Goal: Information Seeking & Learning: Check status

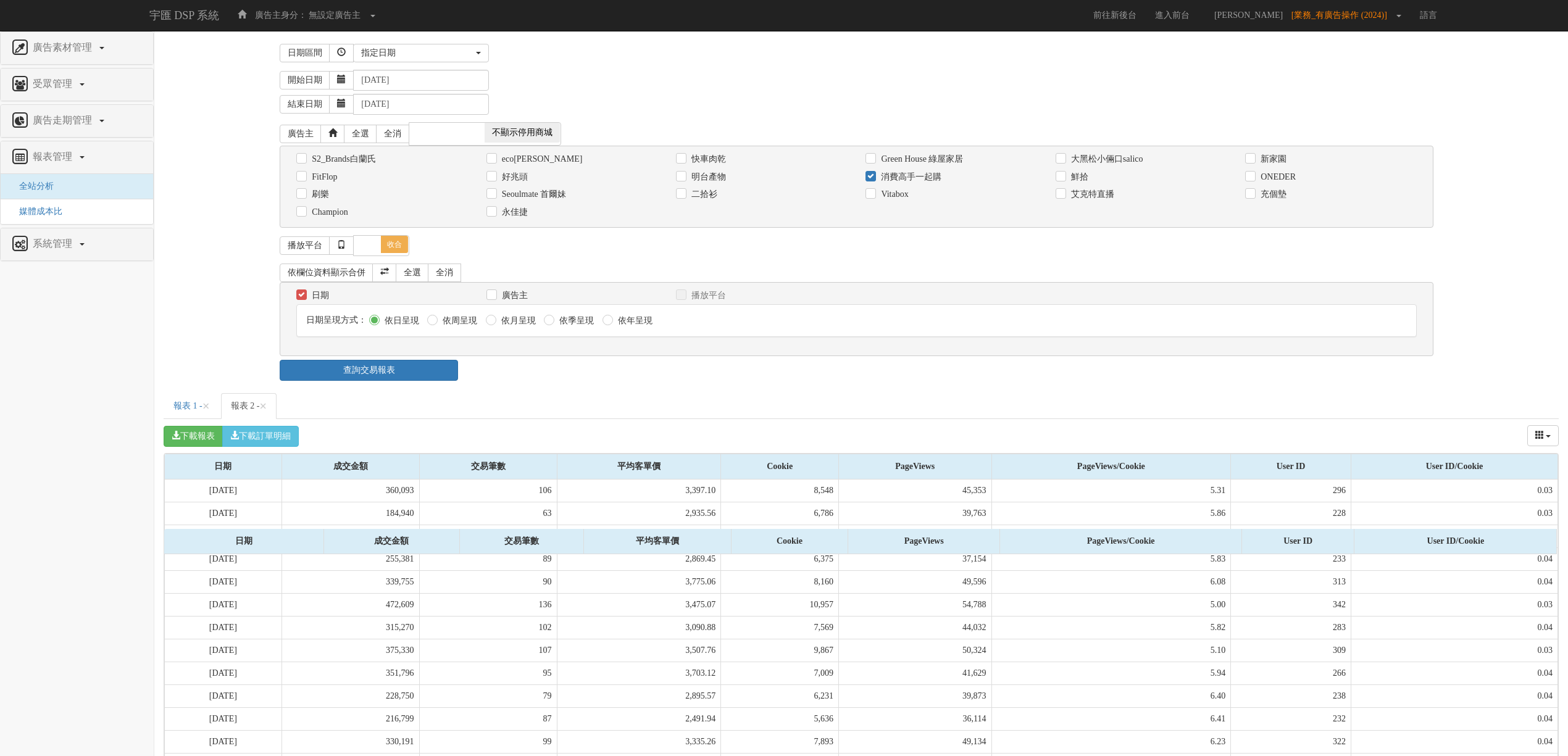
select select "Custom"
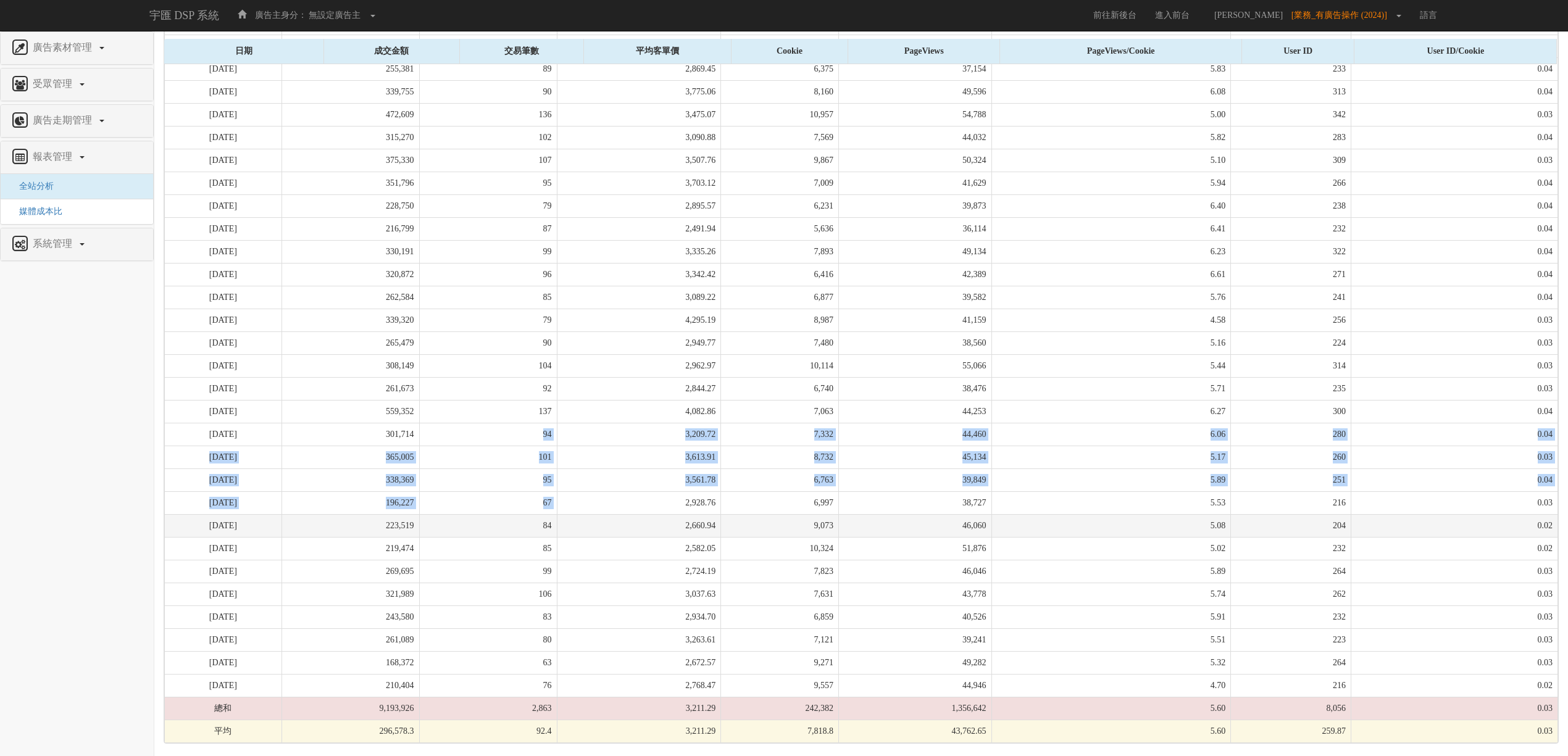
drag, startPoint x: 571, startPoint y: 429, endPoint x: 642, endPoint y: 529, distance: 122.6
click at [642, 529] on tbody "[DATE] 360,093 106 3,397.10 8,548 45,353 5.31 296 0.03 [DATE] 184,940 63 2,935.…" at bounding box center [861, 366] width 1393 height 754
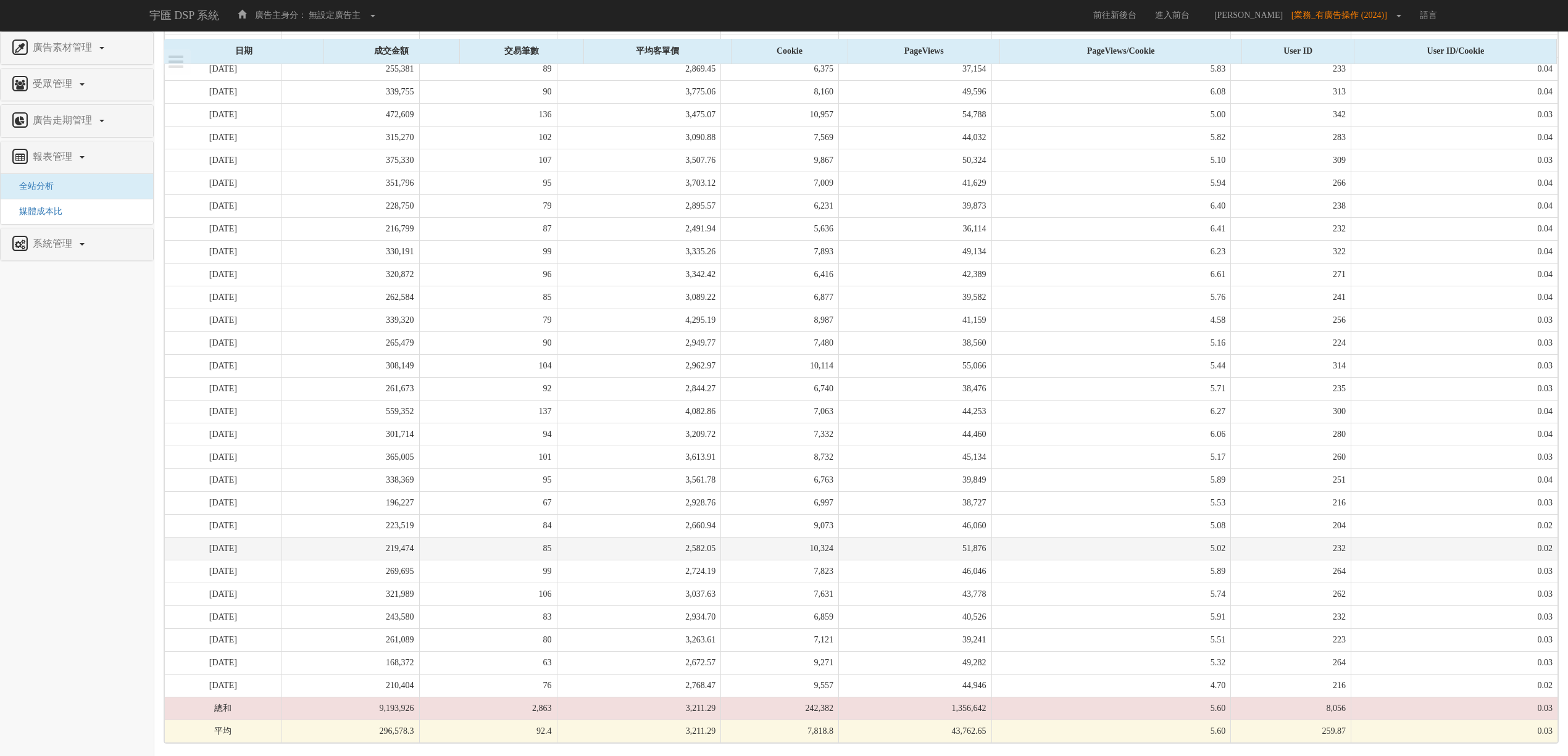
click at [650, 537] on td "2,582.05" at bounding box center [638, 548] width 164 height 23
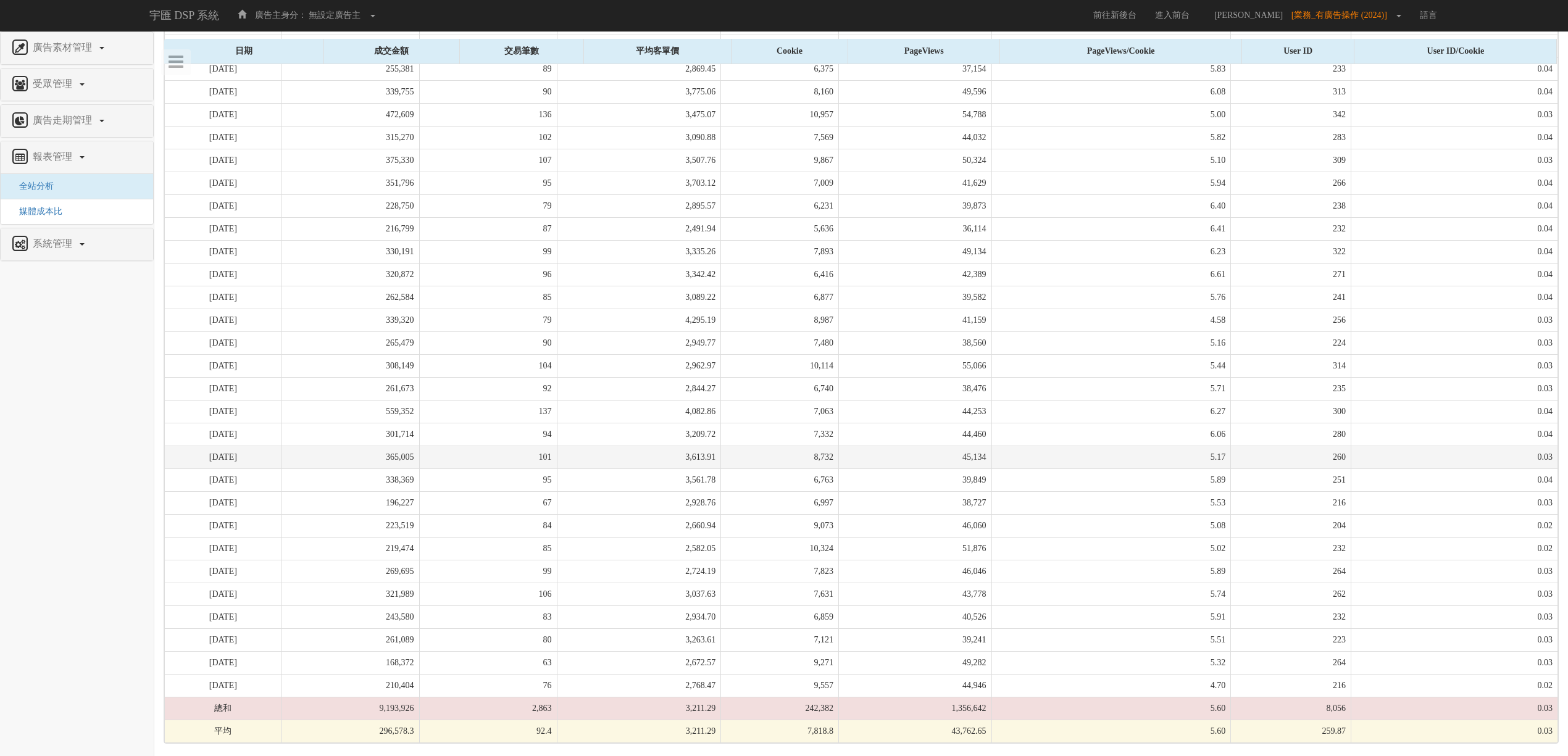
click at [598, 446] on td "3,613.91" at bounding box center [638, 457] width 164 height 23
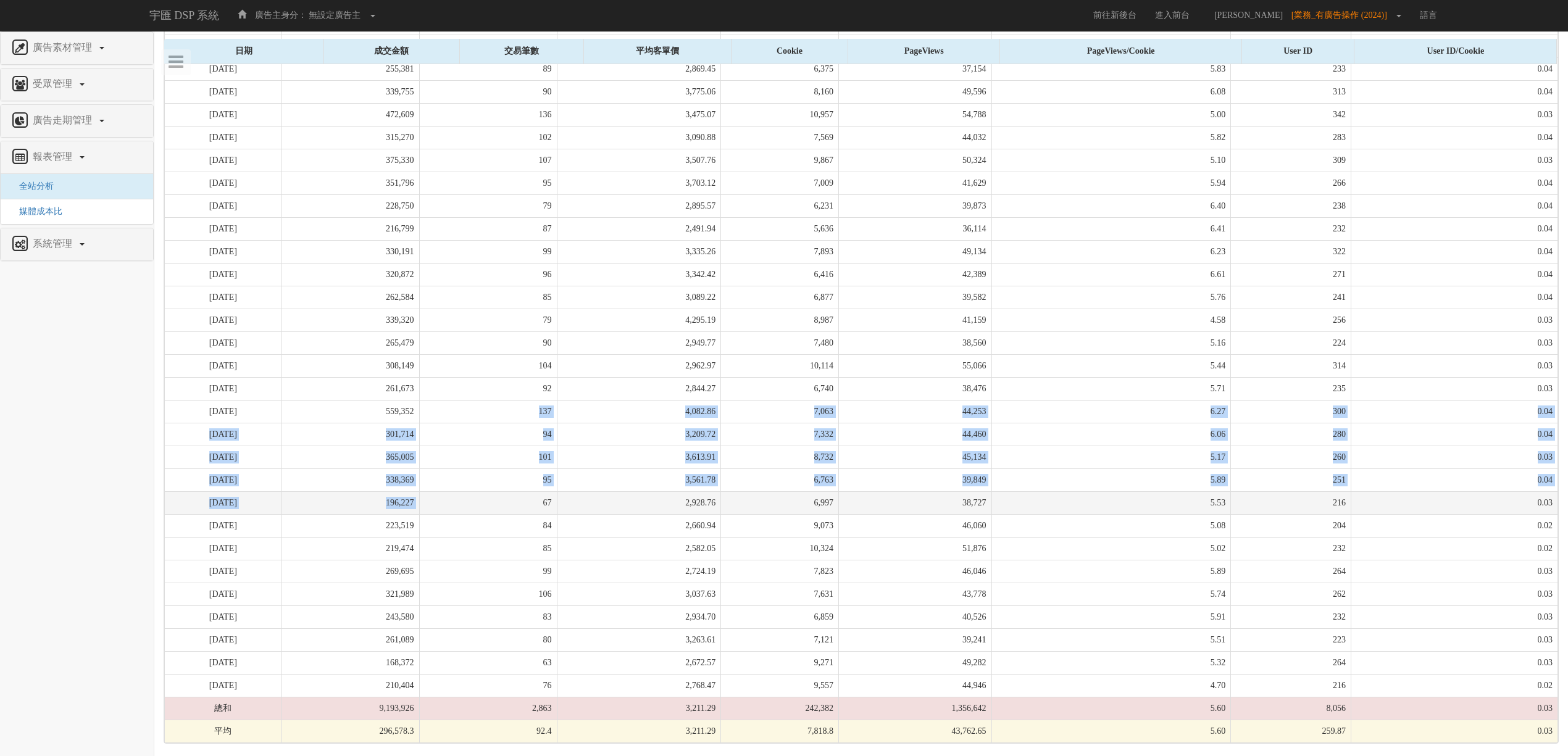
drag, startPoint x: 470, startPoint y: 404, endPoint x: 542, endPoint y: 509, distance: 127.3
click at [542, 509] on tbody "[DATE] 360,093 106 3,397.10 8,548 45,353 5.31 296 0.03 [DATE] 184,940 63 2,935.…" at bounding box center [861, 366] width 1393 height 754
click at [542, 509] on td "67" at bounding box center [488, 503] width 138 height 23
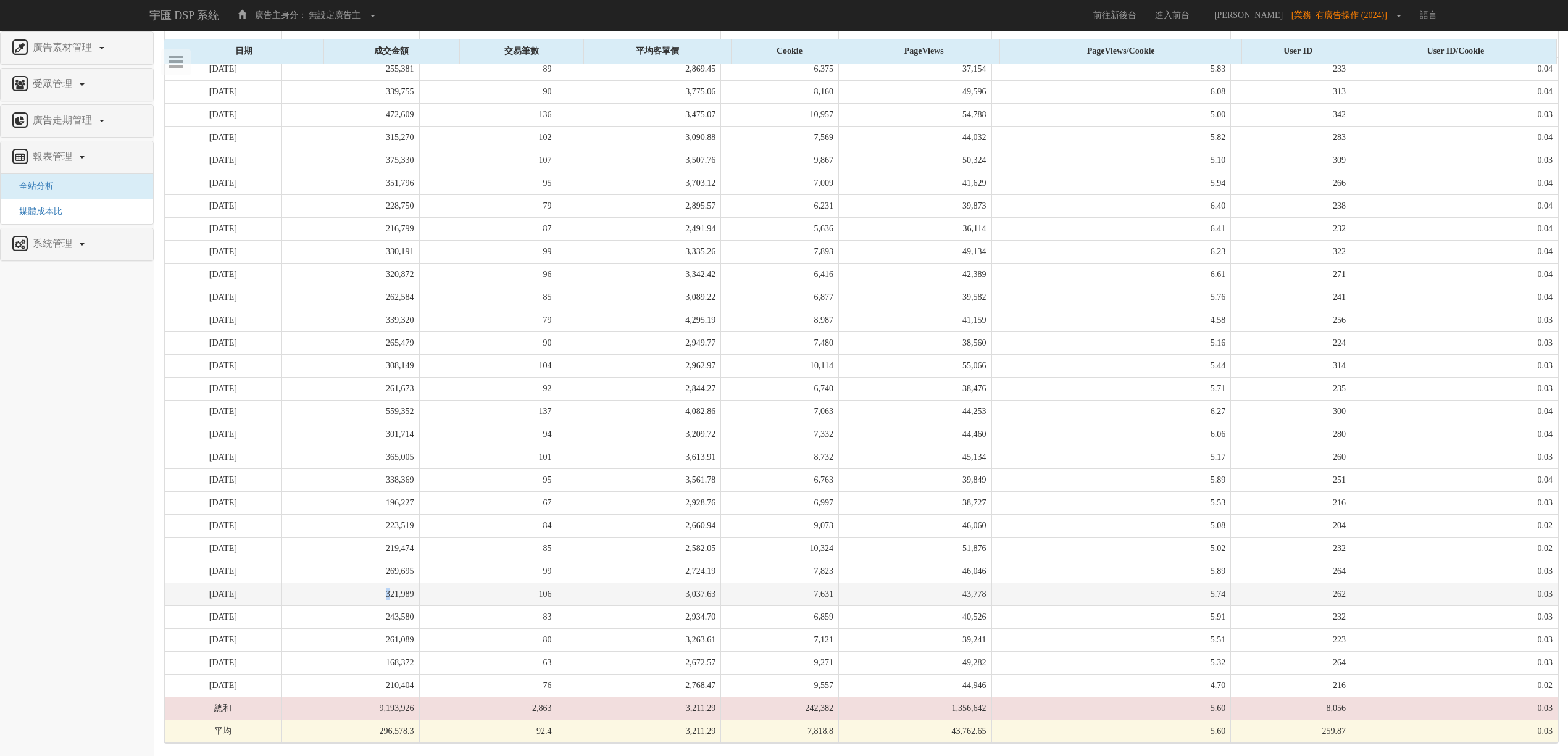
drag, startPoint x: 418, startPoint y: 589, endPoint x: 426, endPoint y: 599, distance: 12.8
click at [419, 599] on td "321,989" at bounding box center [350, 594] width 138 height 23
click at [751, 314] on td "8,987" at bounding box center [780, 320] width 118 height 23
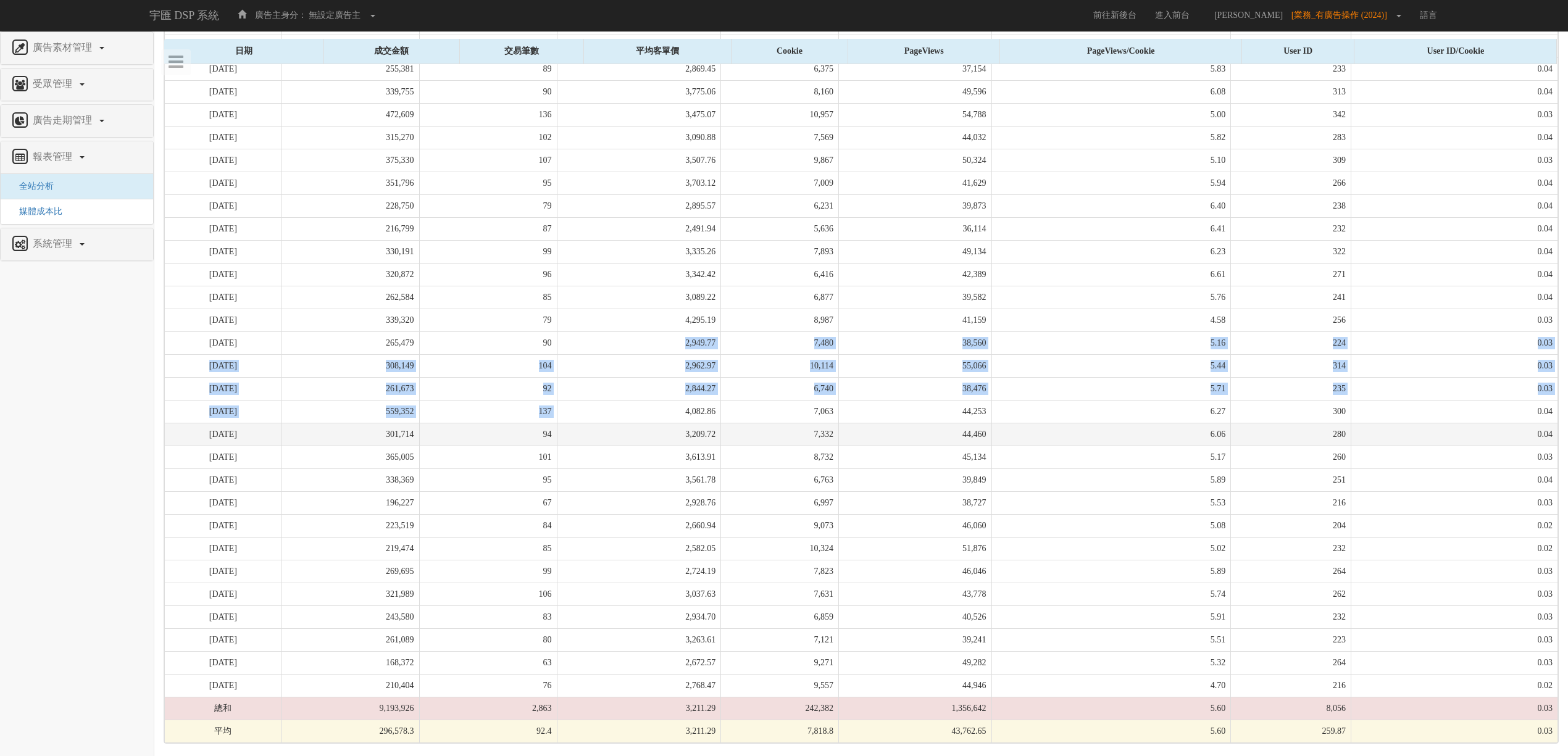
drag, startPoint x: 615, startPoint y: 337, endPoint x: 668, endPoint y: 423, distance: 101.0
click at [668, 423] on tbody "[DATE] 360,093 106 3,397.10 8,548 45,353 5.31 296 0.03 [DATE] 184,940 63 2,935.…" at bounding box center [861, 366] width 1393 height 754
click at [668, 423] on td "3,209.72" at bounding box center [638, 434] width 164 height 23
